Goal: Transaction & Acquisition: Download file/media

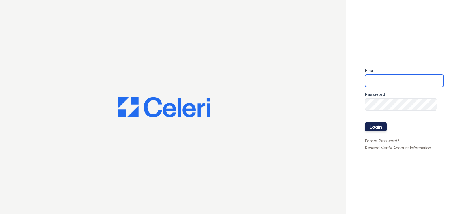
type input "mmcghee@mmgmgt.com"
click at [377, 127] on button "Login" at bounding box center [376, 126] width 22 height 9
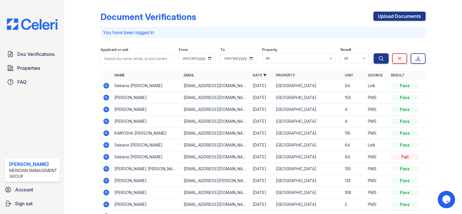
click at [105, 85] on icon at bounding box center [106, 85] width 7 height 7
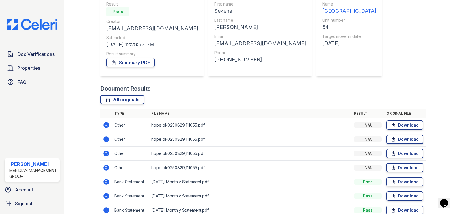
scroll to position [87, 0]
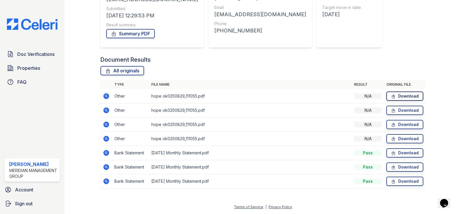
click at [401, 96] on link "Download" at bounding box center [405, 95] width 37 height 9
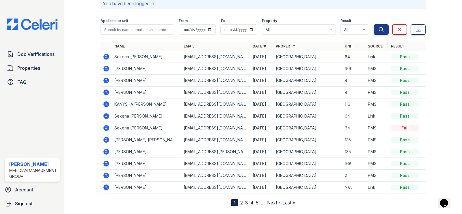
scroll to position [41, 0]
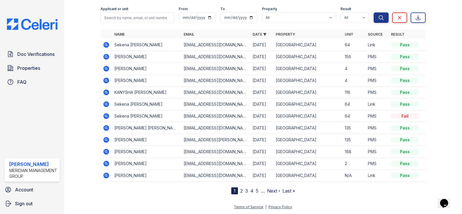
click at [105, 94] on icon at bounding box center [107, 92] width 6 height 6
